Goal: Transaction & Acquisition: Purchase product/service

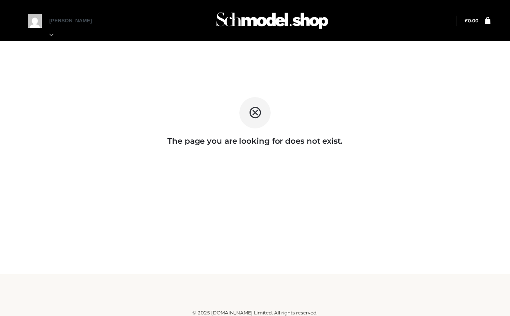
click at [382, 151] on div "The page you are looking for does not exist." at bounding box center [255, 121] width 510 height 103
click at [223, 22] on img at bounding box center [272, 20] width 117 height 31
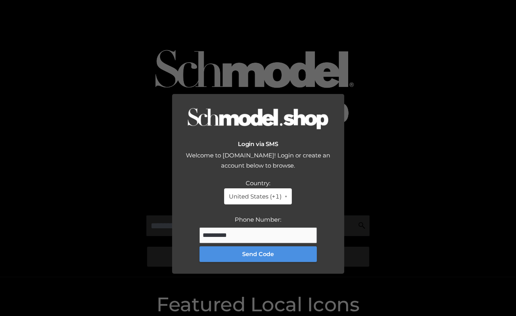
click at [258, 246] on button "Send Code" at bounding box center [258, 254] width 117 height 16
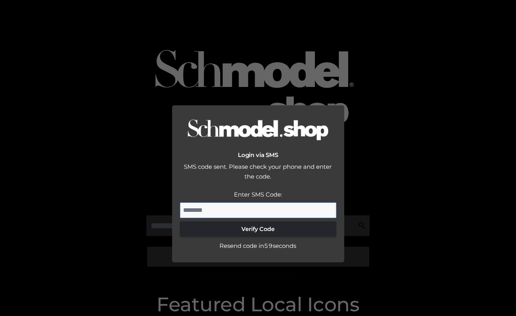
click at [201, 202] on input "Enter SMS Code:" at bounding box center [258, 210] width 156 height 16
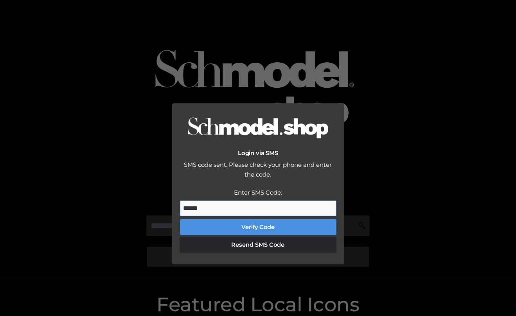
type input "******"
click at [275, 219] on button "Verify Code" at bounding box center [258, 227] width 156 height 16
click at [252, 219] on button "Verify Code" at bounding box center [258, 227] width 156 height 16
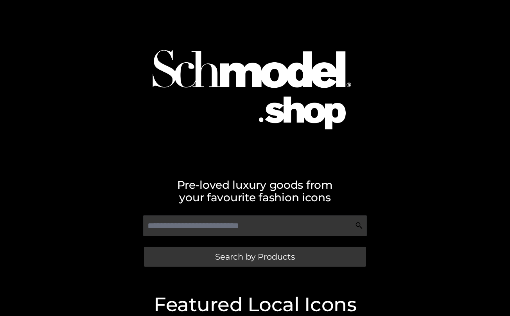
click at [401, 72] on div at bounding box center [255, 82] width 446 height 157
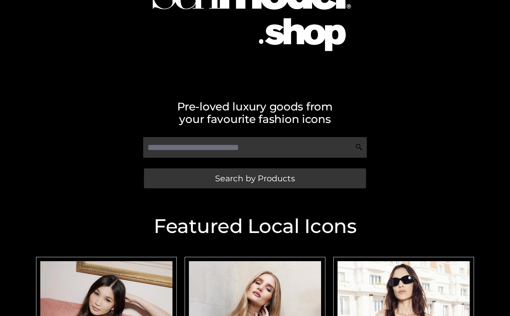
drag, startPoint x: 453, startPoint y: 88, endPoint x: 453, endPoint y: 83, distance: 5.5
click at [453, 87] on div "Pre-loved luxury goods from your favourite fashion icons Search by Products" at bounding box center [255, 60] width 510 height 277
click at [473, 74] on div at bounding box center [255, 4] width 446 height 157
click at [473, 70] on div at bounding box center [255, 4] width 446 height 157
click at [247, 52] on img at bounding box center [255, 4] width 245 height 157
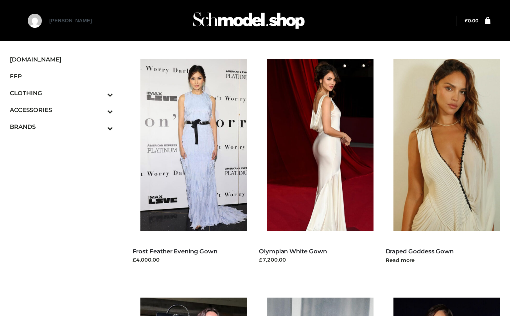
click at [464, 176] on img at bounding box center [451, 145] width 115 height 172
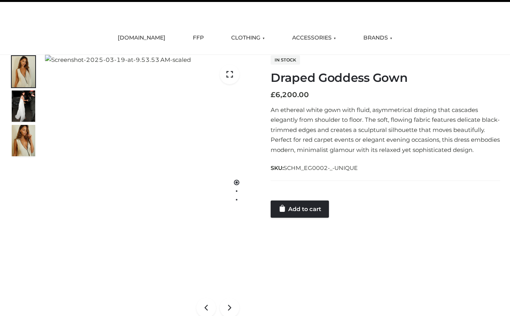
scroll to position [78, 0]
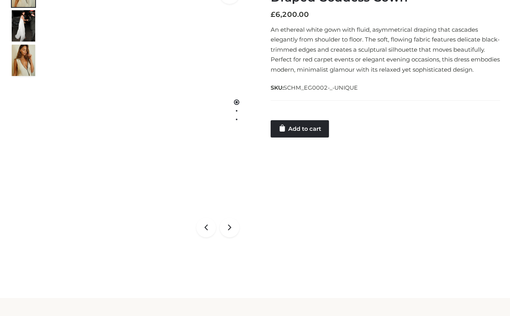
click at [399, 118] on div at bounding box center [386, 112] width 230 height 16
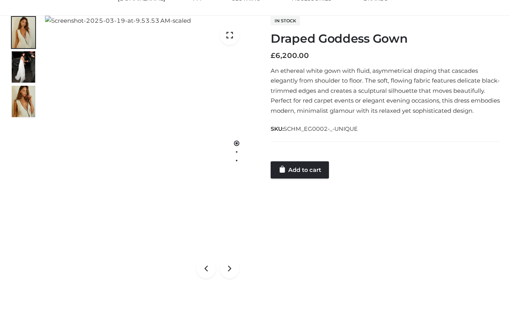
scroll to position [0, 0]
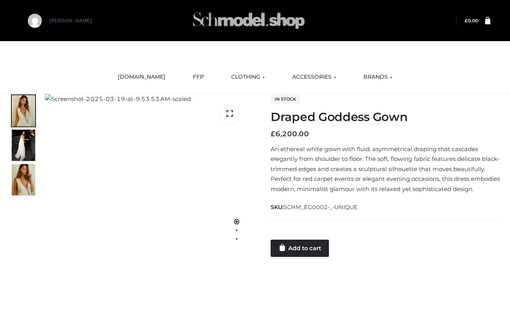
click at [258, 9] on img at bounding box center [248, 20] width 117 height 31
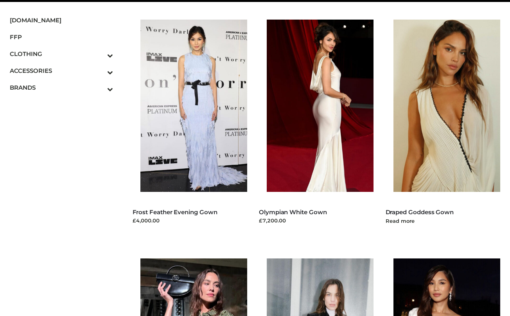
scroll to position [78, 0]
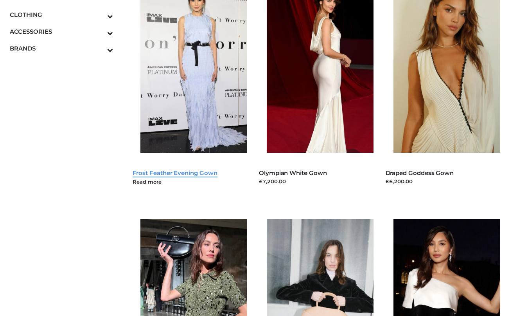
click at [147, 171] on link "Frost Feather Evening Gown" at bounding box center [175, 172] width 85 height 7
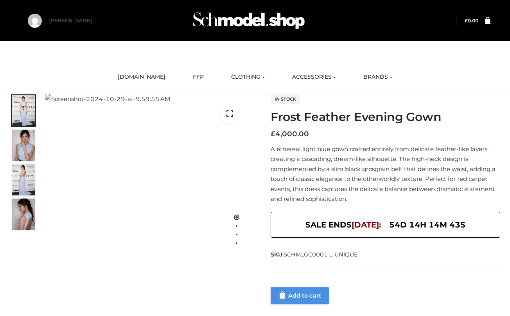
click at [309, 291] on link "Add to cart" at bounding box center [300, 295] width 58 height 17
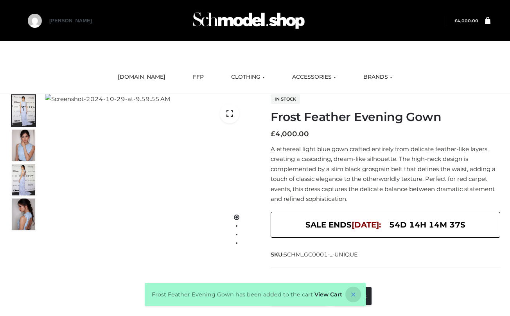
click at [349, 294] on icon at bounding box center [353, 294] width 16 height 16
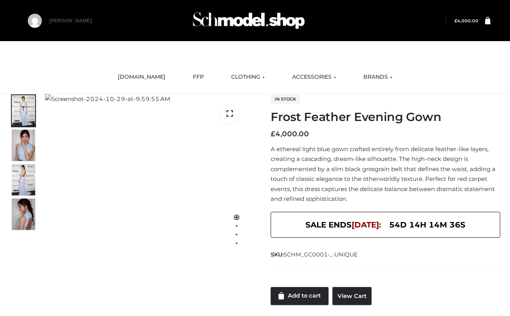
click at [365, 168] on p "A ethereal light blue gown crafted entirely from delicate feather-like layers, …" at bounding box center [386, 174] width 230 height 60
